Goal: Check status: Verify the current state of an ongoing process or item

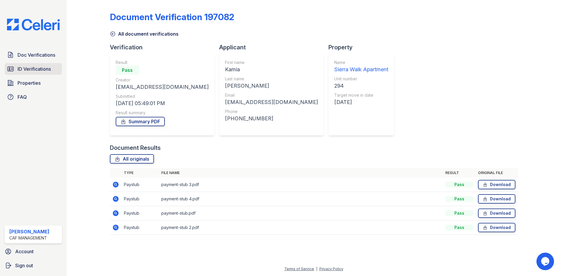
drag, startPoint x: 0, startPoint y: 0, endPoint x: 49, endPoint y: 67, distance: 83.2
click at [49, 67] on span "ID Verifications" at bounding box center [34, 68] width 33 height 7
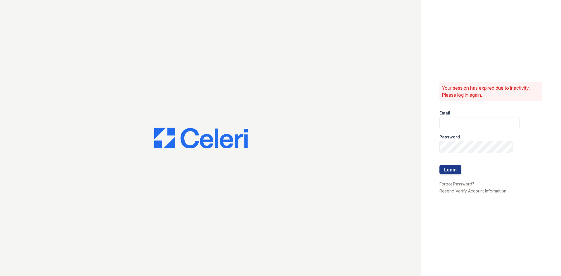
click at [466, 129] on div "Password" at bounding box center [479, 135] width 80 height 12
click at [467, 121] on input "email" at bounding box center [479, 123] width 80 height 12
type input "Sierrawalk.am@cafmanagement.com"
click at [439, 165] on button "Login" at bounding box center [450, 169] width 22 height 9
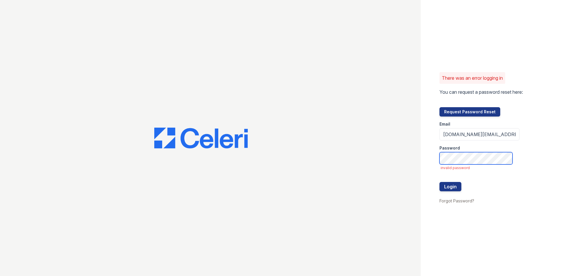
click at [439, 182] on button "Login" at bounding box center [450, 186] width 22 height 9
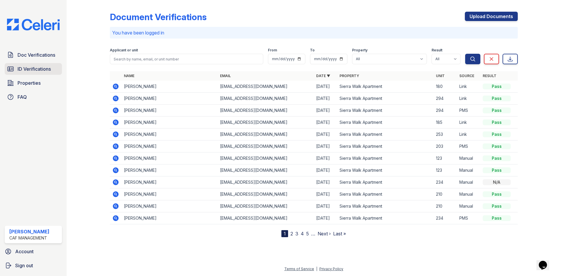
click at [30, 69] on span "ID Verifications" at bounding box center [34, 68] width 33 height 7
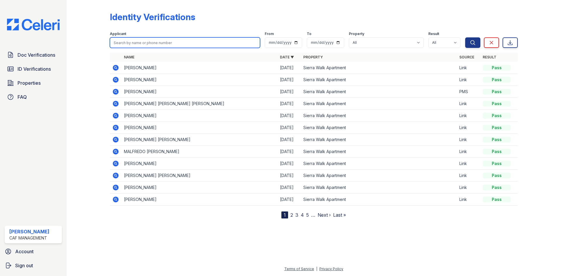
click at [152, 45] on input "search" at bounding box center [185, 42] width 150 height 11
type input "fiorela"
click at [465, 37] on button "Search" at bounding box center [472, 42] width 15 height 11
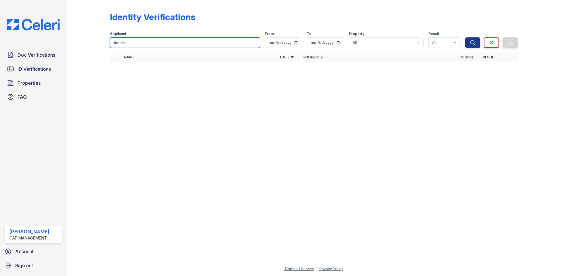
click at [154, 45] on input "fiorela" at bounding box center [185, 42] width 150 height 11
click at [322, 58] on th "Property" at bounding box center [379, 57] width 156 height 9
drag, startPoint x: 193, startPoint y: 40, endPoint x: 81, endPoint y: 41, distance: 112.1
click at [81, 41] on div "Identity Verifications Filter Applicant fiorela From To Property All Sierra Wal…" at bounding box center [313, 38] width 475 height 77
click at [184, 47] on input "search" at bounding box center [185, 42] width 150 height 11
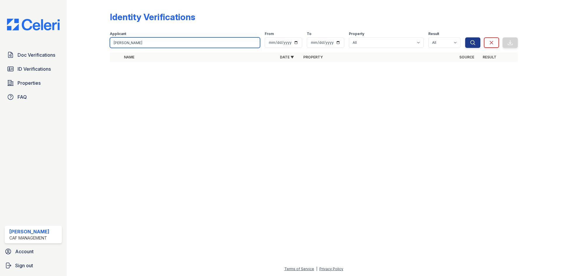
type input "[PERSON_NAME]"
click at [465, 37] on button "Search" at bounding box center [472, 42] width 15 height 11
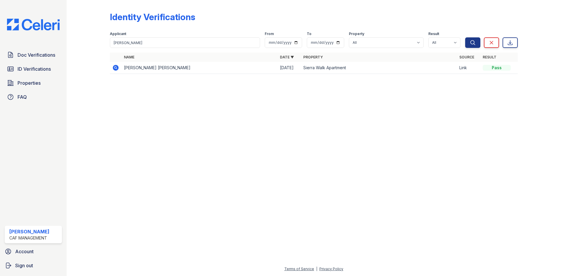
click at [117, 70] on icon at bounding box center [116, 68] width 6 height 6
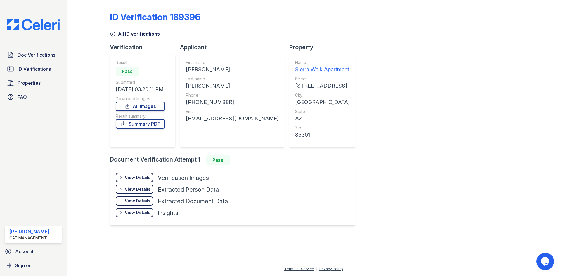
click at [141, 178] on div "View Details" at bounding box center [138, 178] width 26 height 6
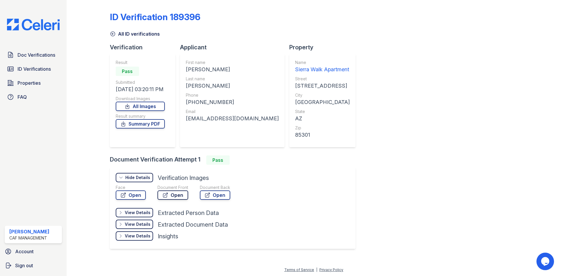
click at [159, 194] on link "Open" at bounding box center [172, 194] width 31 height 9
click at [117, 196] on link "Open" at bounding box center [131, 194] width 30 height 9
click at [215, 192] on link "Open" at bounding box center [215, 194] width 30 height 9
click at [128, 196] on link "Open" at bounding box center [131, 194] width 30 height 9
click at [41, 57] on span "Doc Verifications" at bounding box center [37, 54] width 38 height 7
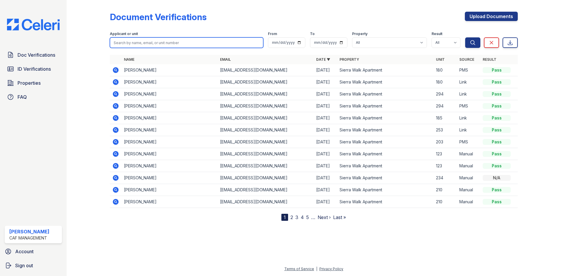
click at [130, 38] on input "search" at bounding box center [186, 42] width 153 height 11
click at [136, 42] on input "search" at bounding box center [186, 42] width 153 height 11
type input "[PERSON_NAME]"
click at [465, 37] on button "Search" at bounding box center [472, 42] width 15 height 11
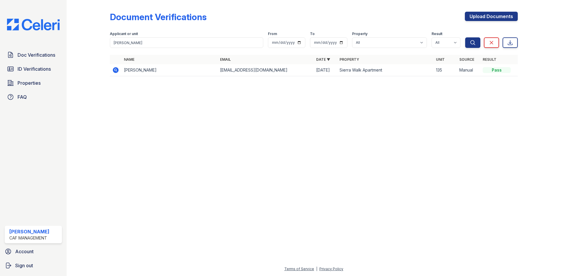
click at [114, 72] on icon at bounding box center [116, 70] width 6 height 6
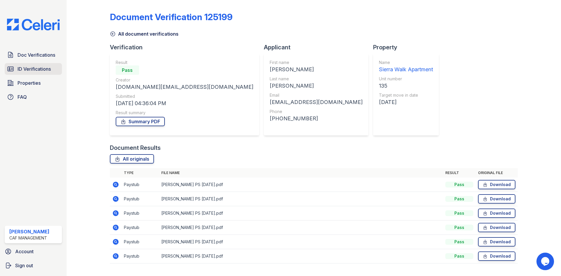
click at [32, 69] on span "ID Verifications" at bounding box center [34, 68] width 33 height 7
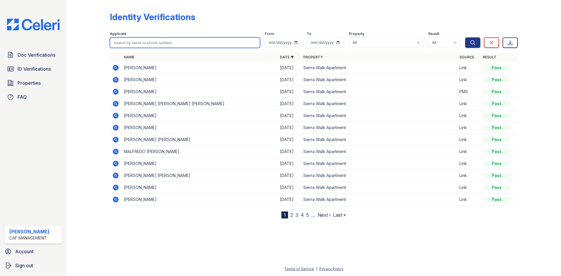
click at [149, 41] on input "search" at bounding box center [185, 42] width 150 height 11
click at [169, 35] on div "Applicant" at bounding box center [185, 35] width 150 height 6
click at [163, 45] on input "[PERSON_NAME]" at bounding box center [185, 42] width 150 height 11
type input "[PERSON_NAME]"
click at [465, 37] on button "Search" at bounding box center [472, 42] width 15 height 11
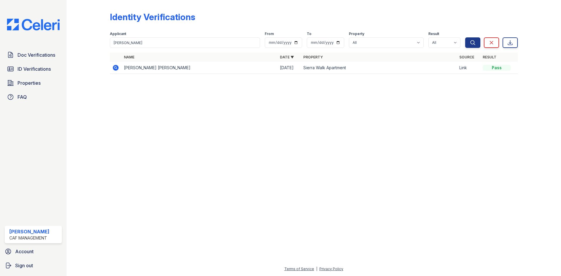
click at [113, 69] on icon at bounding box center [115, 67] width 7 height 7
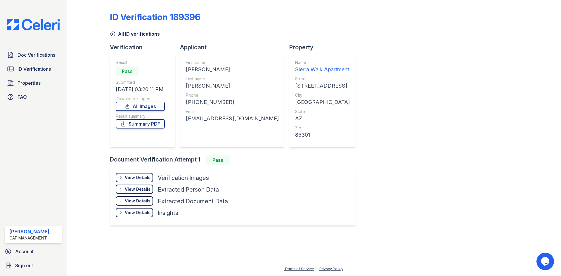
click at [134, 177] on div "View Details" at bounding box center [138, 178] width 26 height 6
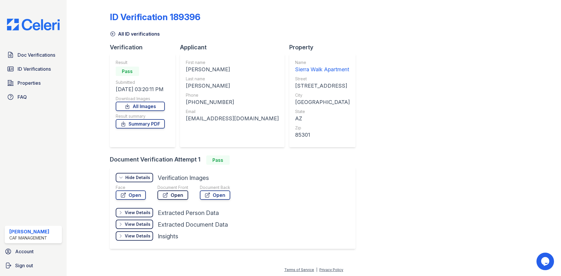
click at [175, 197] on link "Open" at bounding box center [172, 194] width 31 height 9
